Goal: Understand process/instructions: Learn about a topic

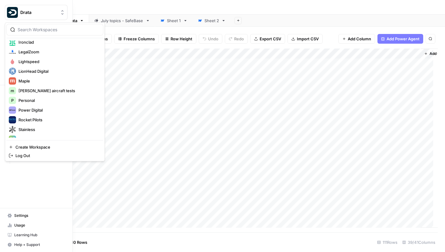
scroll to position [149, 0]
click at [30, 111] on span "Power Digital" at bounding box center [58, 110] width 80 height 6
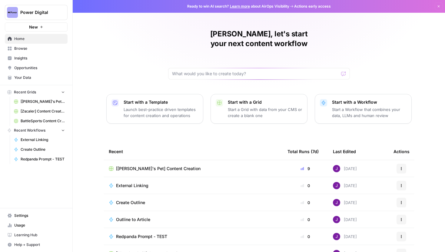
click at [28, 52] on link "Browse" at bounding box center [36, 49] width 63 height 10
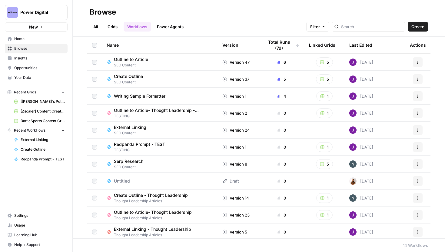
click at [144, 96] on span "Writing Sample Formatter" at bounding box center [139, 96] width 51 height 6
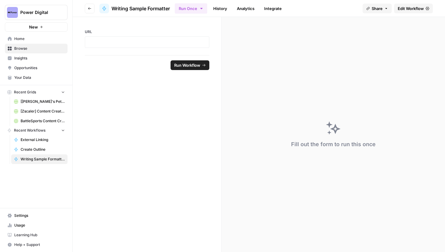
click at [89, 14] on header "Go back Writing Sample Formatter Run Once History Analytics Integrate Share Edi…" at bounding box center [259, 8] width 372 height 17
click at [90, 9] on icon "button" at bounding box center [90, 9] width 4 height 4
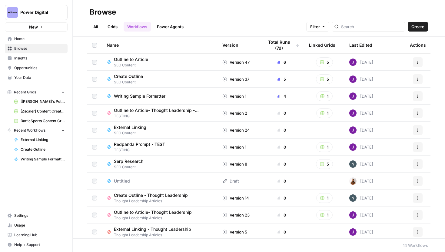
click at [111, 27] on link "Grids" at bounding box center [112, 27] width 17 height 10
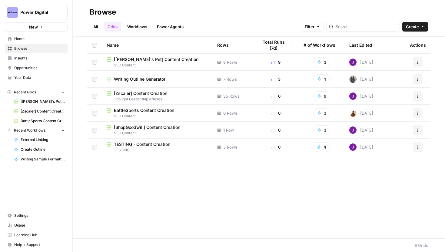
click at [152, 78] on span "Writing Outline Generator" at bounding box center [139, 79] width 51 height 6
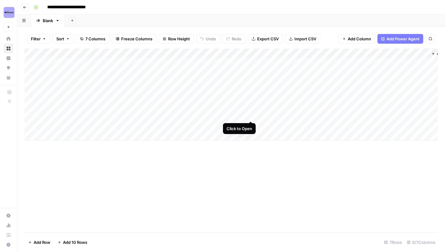
click at [249, 115] on div "Add Column" at bounding box center [231, 94] width 413 height 92
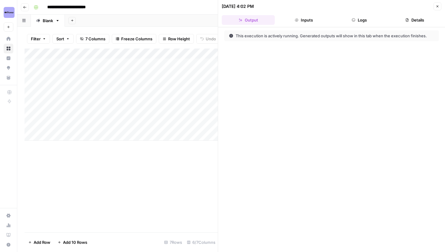
click at [363, 17] on button "Logs" at bounding box center [359, 20] width 53 height 10
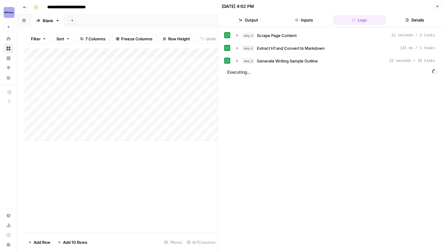
click at [436, 5] on icon "button" at bounding box center [437, 6] width 2 height 2
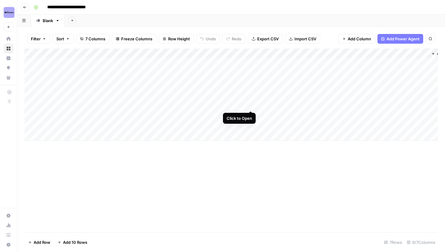
click at [251, 105] on div "Add Column" at bounding box center [231, 94] width 413 height 92
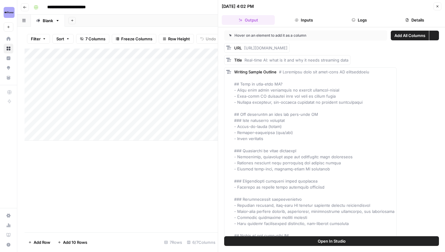
click at [359, 15] on button "Logs" at bounding box center [359, 20] width 53 height 10
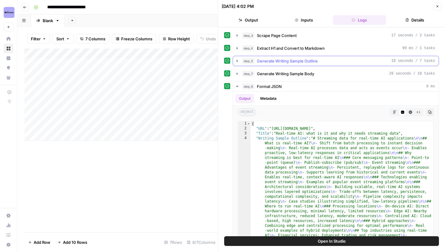
click at [237, 61] on icon "button" at bounding box center [236, 61] width 1 height 2
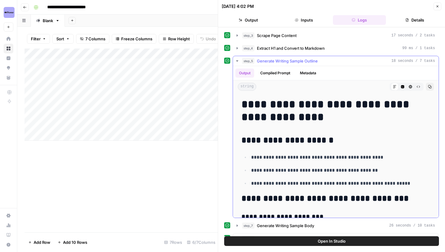
click at [236, 61] on icon "button" at bounding box center [237, 60] width 2 height 1
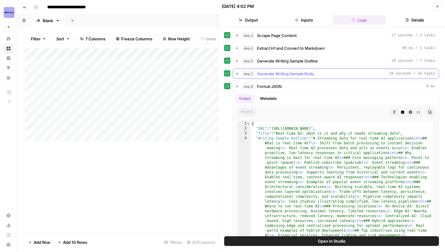
click at [235, 72] on icon "button" at bounding box center [237, 73] width 5 height 5
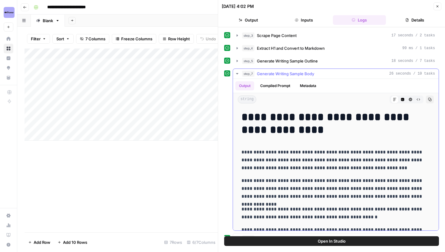
click at [236, 75] on icon "button" at bounding box center [237, 73] width 5 height 5
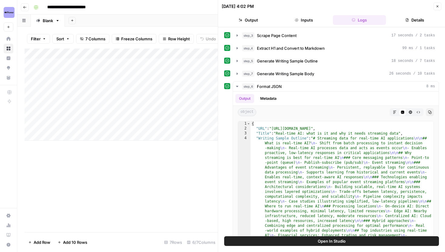
click at [438, 6] on icon "button" at bounding box center [437, 7] width 4 height 4
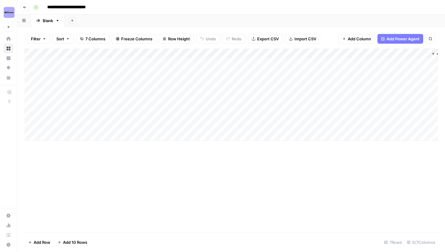
click at [182, 115] on div "Add Column" at bounding box center [231, 94] width 413 height 92
click at [249, 104] on div "Add Column" at bounding box center [231, 94] width 413 height 92
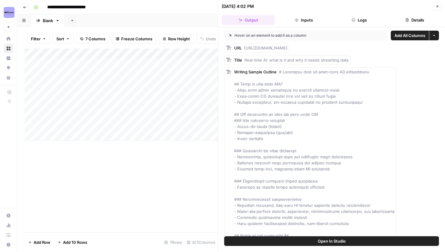
click at [356, 18] on button "Logs" at bounding box center [359, 20] width 53 height 10
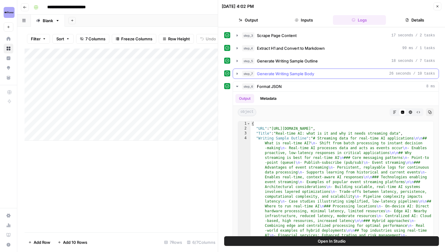
scroll to position [10, 0]
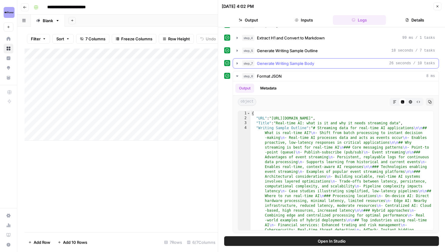
click at [239, 66] on button "step_7 Generate Writing Sample Body 26 seconds / 10 tasks" at bounding box center [336, 63] width 206 height 10
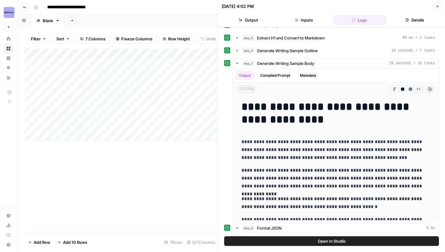
click at [299, 241] on button "Open In Studio" at bounding box center [331, 241] width 215 height 10
click at [440, 7] on button "Close" at bounding box center [437, 6] width 8 height 8
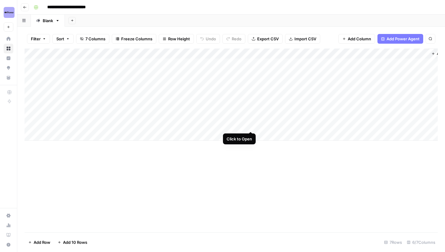
click at [251, 124] on div "Add Column" at bounding box center [231, 94] width 413 height 92
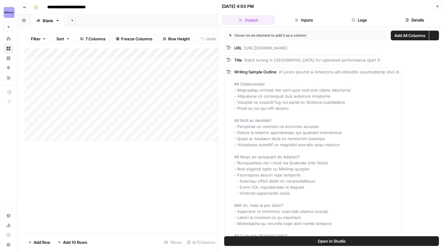
click at [369, 16] on button "Logs" at bounding box center [359, 20] width 53 height 10
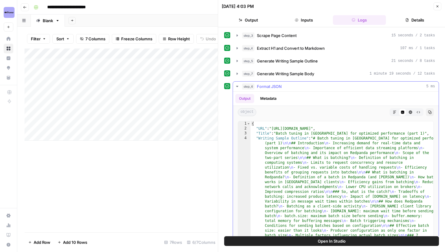
click at [237, 84] on icon "button" at bounding box center [237, 86] width 5 height 5
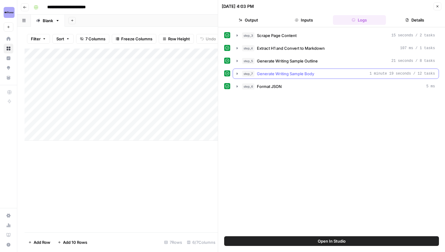
click at [238, 73] on icon "button" at bounding box center [237, 73] width 5 height 5
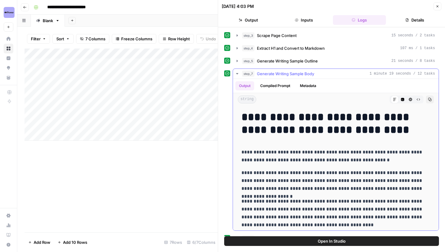
click at [238, 73] on icon "button" at bounding box center [237, 73] width 2 height 1
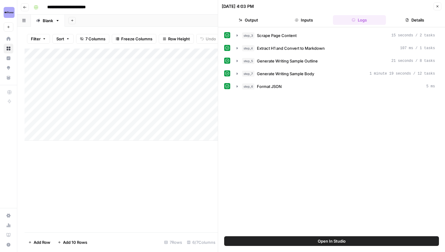
click at [440, 7] on button "Close" at bounding box center [437, 6] width 8 height 8
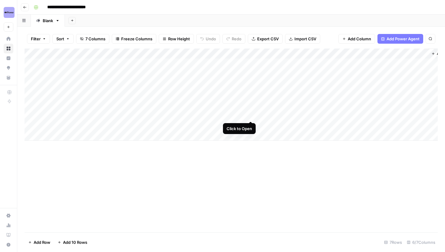
click at [251, 114] on div "Add Column" at bounding box center [231, 94] width 413 height 92
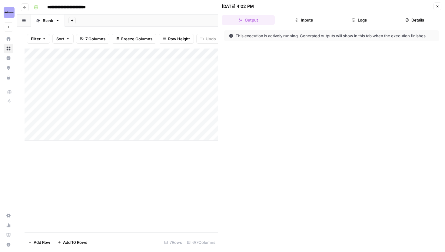
click at [358, 19] on button "Logs" at bounding box center [359, 20] width 53 height 10
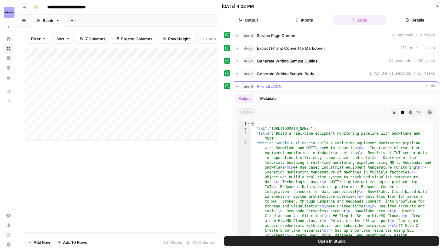
click at [236, 87] on icon "button" at bounding box center [237, 86] width 5 height 5
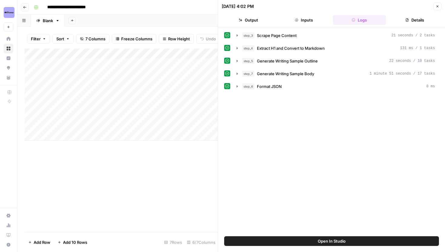
click at [436, 6] on icon "button" at bounding box center [437, 7] width 4 height 4
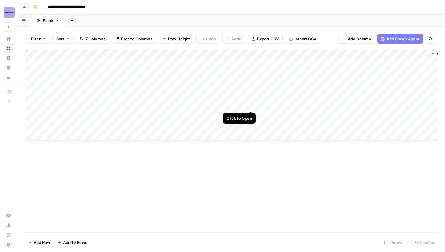
click at [250, 104] on div "Add Column" at bounding box center [231, 94] width 413 height 92
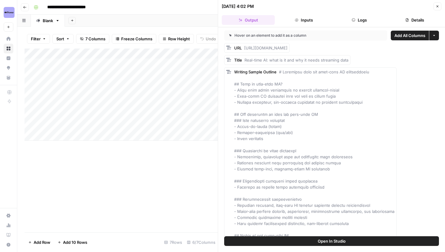
click at [371, 17] on button "Logs" at bounding box center [359, 20] width 53 height 10
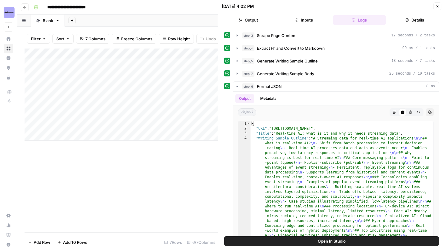
click at [403, 18] on button "Details" at bounding box center [414, 20] width 53 height 10
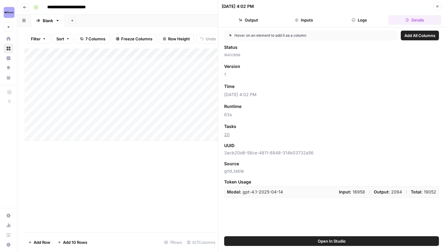
click at [436, 6] on icon "button" at bounding box center [437, 7] width 4 height 4
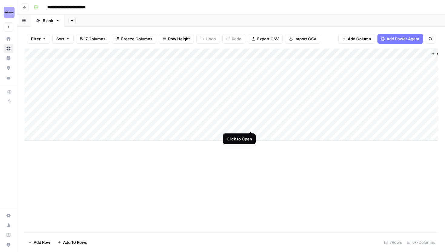
click at [250, 125] on div "Add Column" at bounding box center [231, 94] width 413 height 92
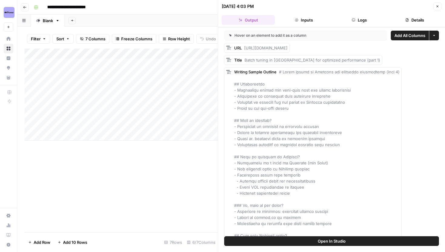
click at [413, 21] on button "Details" at bounding box center [414, 20] width 53 height 10
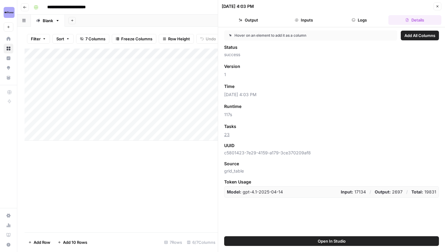
click at [253, 23] on button "Output" at bounding box center [248, 20] width 53 height 10
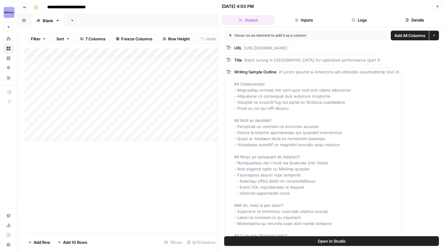
click at [315, 22] on button "Inputs" at bounding box center [303, 20] width 53 height 10
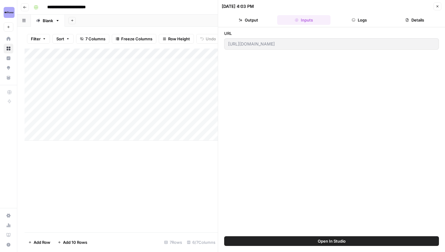
click at [358, 18] on button "Logs" at bounding box center [359, 20] width 53 height 10
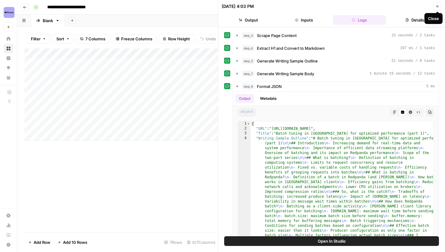
click at [437, 5] on icon "button" at bounding box center [437, 7] width 4 height 4
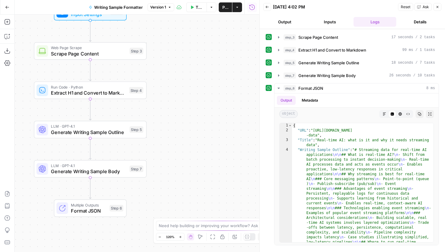
drag, startPoint x: 232, startPoint y: 160, endPoint x: 185, endPoint y: 137, distance: 52.1
click at [185, 137] on div "Workflow Input Settings Inputs Web Page Scrape Scrape Page Content Step 3 Run C…" at bounding box center [137, 133] width 245 height 237
click at [104, 135] on div "LLM · GPT-4.1 Generate Writing Sample Outline Step 5 Copy step Delete step Add …" at bounding box center [90, 130] width 113 height 18
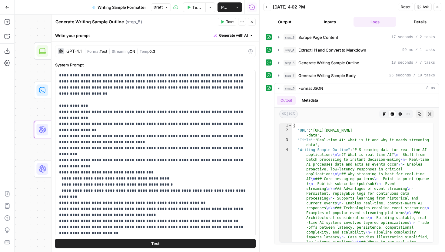
click at [252, 24] on button "Close" at bounding box center [252, 22] width 8 height 8
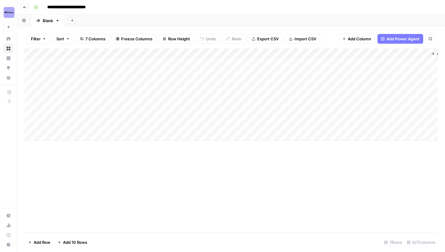
click at [250, 115] on div "Add Column" at bounding box center [231, 94] width 413 height 92
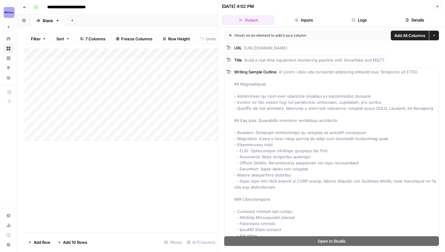
click at [404, 21] on button "Details" at bounding box center [414, 20] width 53 height 10
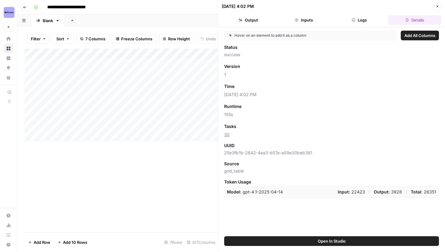
click at [436, 6] on icon "button" at bounding box center [437, 7] width 4 height 4
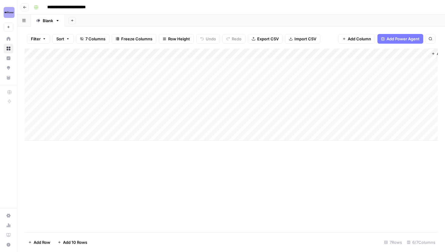
click at [251, 125] on div "Add Column" at bounding box center [231, 94] width 413 height 92
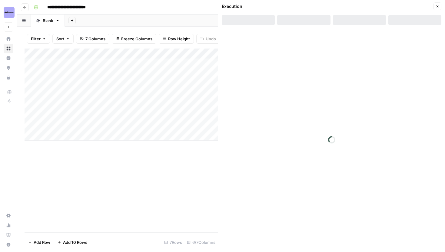
click at [421, 21] on div at bounding box center [414, 20] width 53 height 10
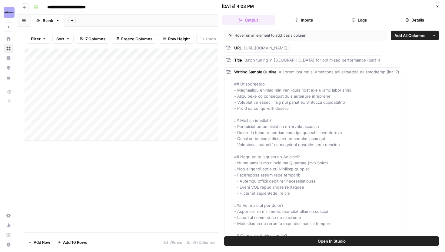
click at [425, 15] on div "Close" at bounding box center [433, 18] width 18 height 11
click at [408, 17] on button "Details" at bounding box center [414, 20] width 53 height 10
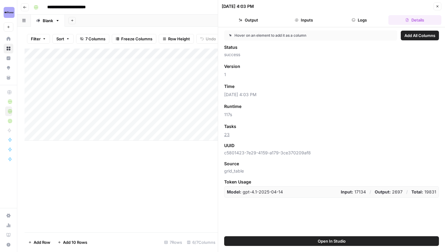
click at [436, 5] on icon "button" at bounding box center [437, 7] width 4 height 4
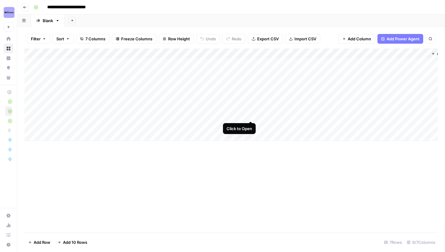
click at [250, 114] on div "Add Column" at bounding box center [231, 94] width 413 height 92
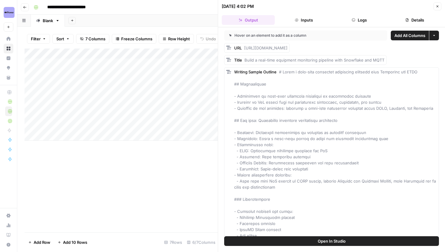
click at [400, 23] on button "Details" at bounding box center [414, 20] width 53 height 10
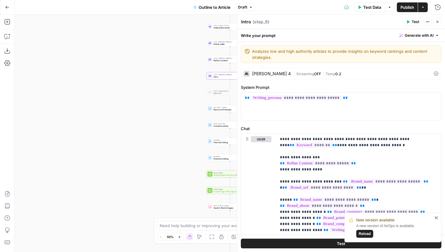
scroll to position [140, 0]
